Goal: Transaction & Acquisition: Purchase product/service

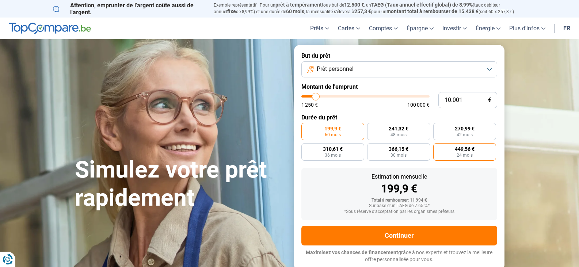
click at [462, 154] on span "24 mois" at bounding box center [464, 155] width 16 height 4
click at [438, 148] on input "449,56 € 24 mois" at bounding box center [435, 145] width 5 height 5
radio input "true"
click at [316, 97] on input "range" at bounding box center [365, 96] width 128 height 2
type input "10000"
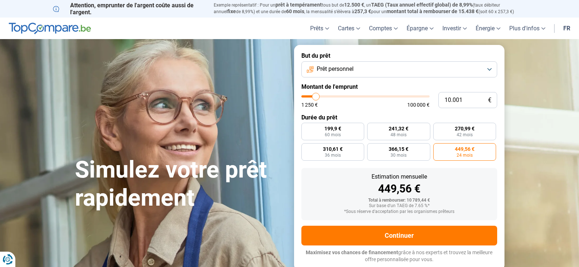
radio input "true"
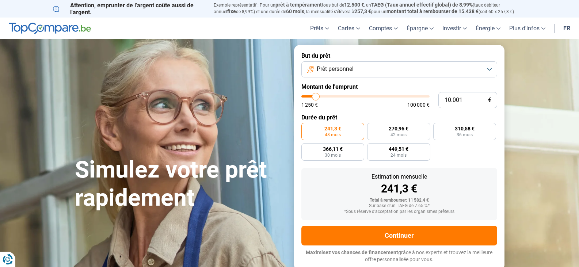
type input "9.750"
type input "9750"
type input "9.500"
type input "9500"
type input "9.000"
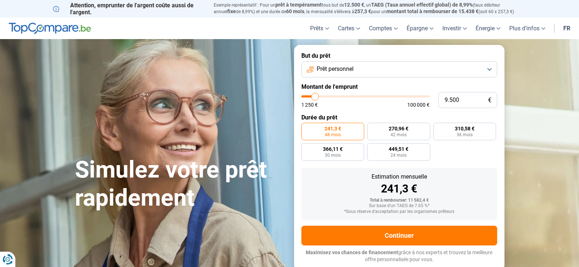
type input "9000"
type input "8.750"
type input "8750"
type input "8.500"
type input "8500"
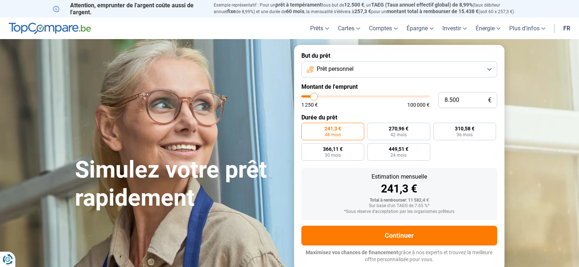
type input "8.250"
type input "8250"
type input "8.000"
type input "8000"
type input "7.500"
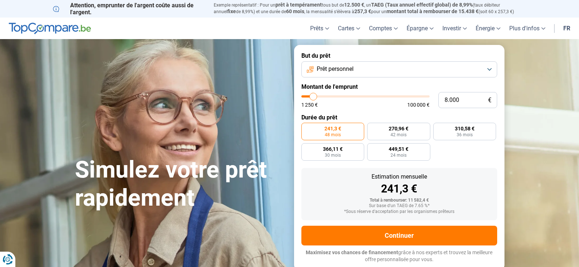
type input "7500"
type input "7.250"
drag, startPoint x: 316, startPoint y: 99, endPoint x: 312, endPoint y: 100, distance: 3.7
type input "7250"
click at [312, 97] on input "range" at bounding box center [365, 96] width 128 height 2
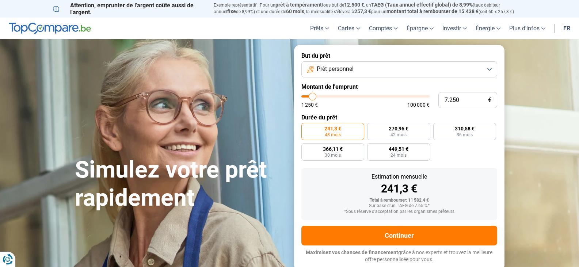
radio input "true"
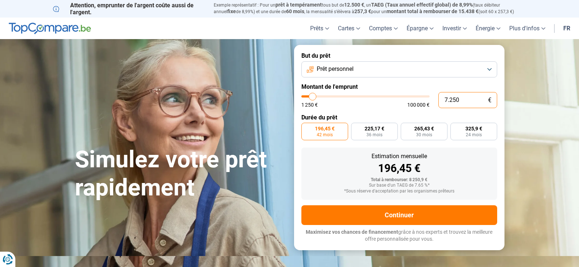
click at [461, 100] on input "7.250" at bounding box center [467, 100] width 59 height 16
drag, startPoint x: 446, startPoint y: 99, endPoint x: 405, endPoint y: 99, distance: 40.9
click at [405, 99] on div "7.250 € 1 250 € 100 000 €" at bounding box center [399, 100] width 196 height 16
type input "1"
type input "1250"
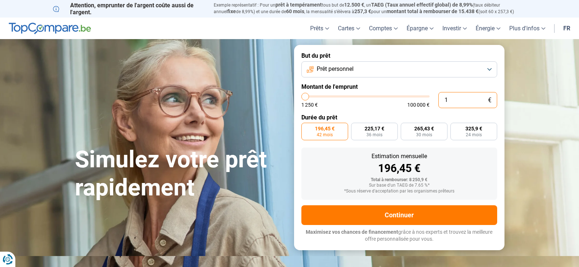
type input "10"
type input "1250"
type input "100"
type input "1250"
type input "1.000"
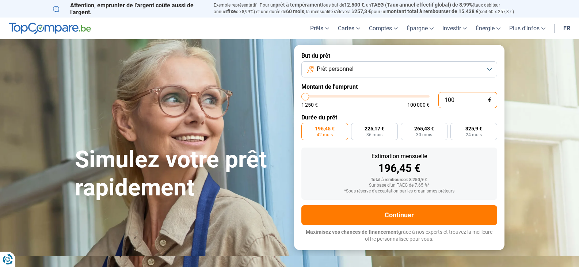
type input "1250"
type input "10.000"
type input "10000"
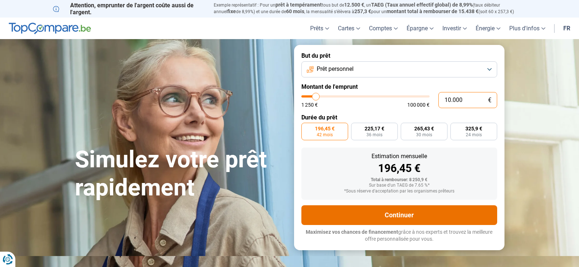
type input "10.000"
radio input "false"
click at [419, 216] on form "But du prêt Prêt personnel Montant de l'emprunt 10.000 € 1 250 € 100 000 € Duré…" at bounding box center [399, 147] width 210 height 205
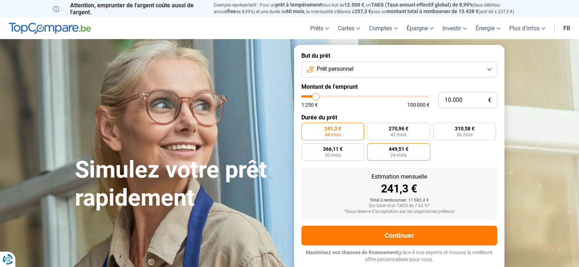
click at [407, 150] on span "449,51 €" at bounding box center [398, 148] width 20 height 5
click at [372, 148] on input "449,51 € 24 mois" at bounding box center [369, 145] width 5 height 5
radio input "true"
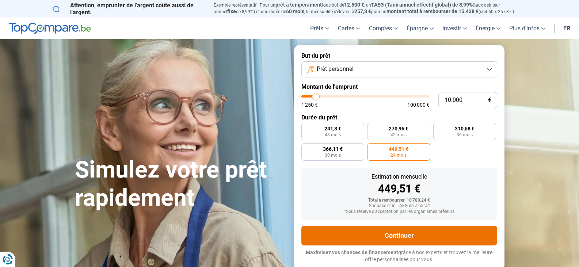
click at [426, 243] on button "Continuer" at bounding box center [399, 236] width 196 height 20
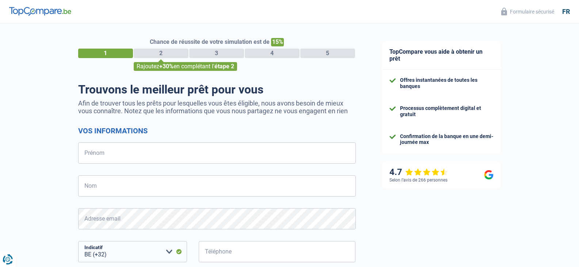
select select "32"
